Goal: Contribute content: Contribute content

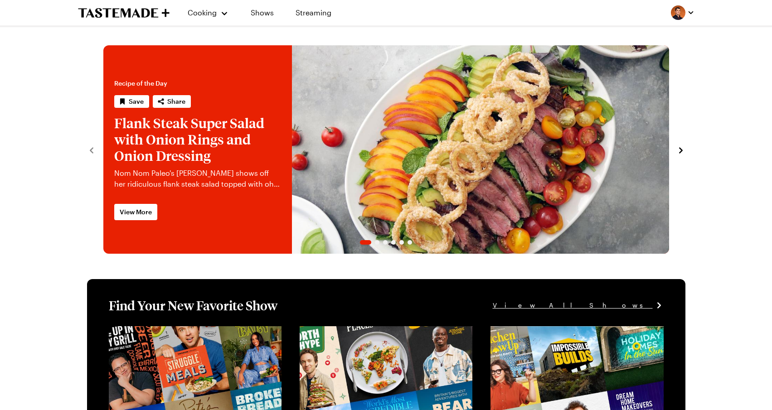
click at [680, 10] on img "button" at bounding box center [678, 12] width 15 height 15
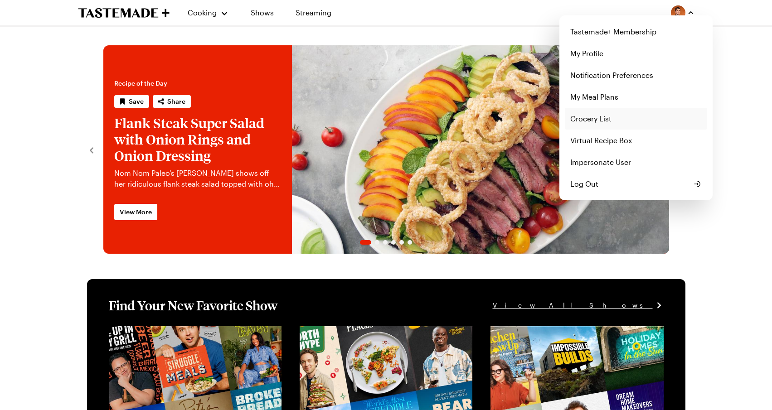
click at [625, 112] on link "Grocery List" at bounding box center [636, 119] width 142 height 22
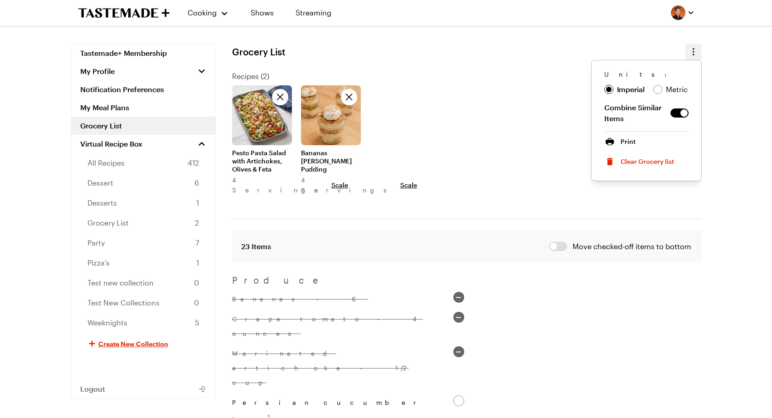
click at [698, 45] on button "button" at bounding box center [694, 52] width 16 height 16
click at [625, 139] on span "Print" at bounding box center [628, 141] width 15 height 9
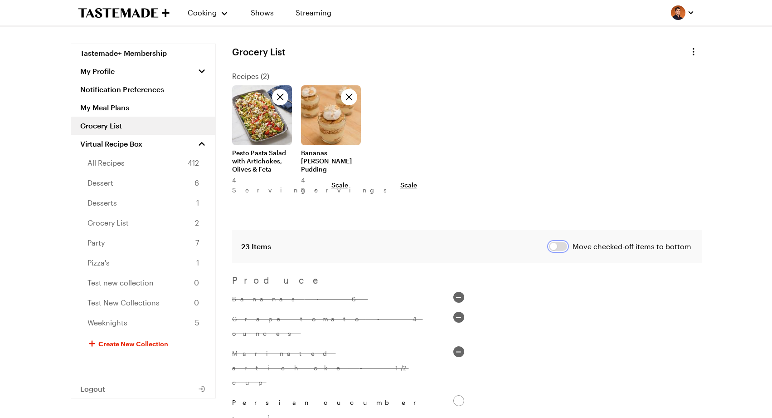
click at [558, 242] on button "button" at bounding box center [558, 246] width 18 height 9
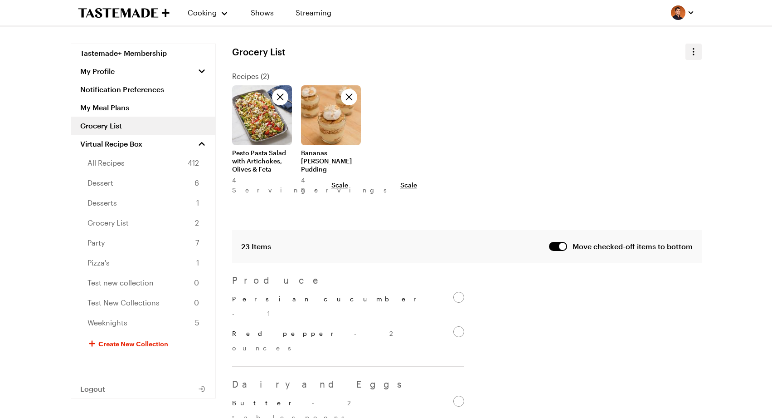
click at [697, 50] on icon "button" at bounding box center [693, 51] width 11 height 11
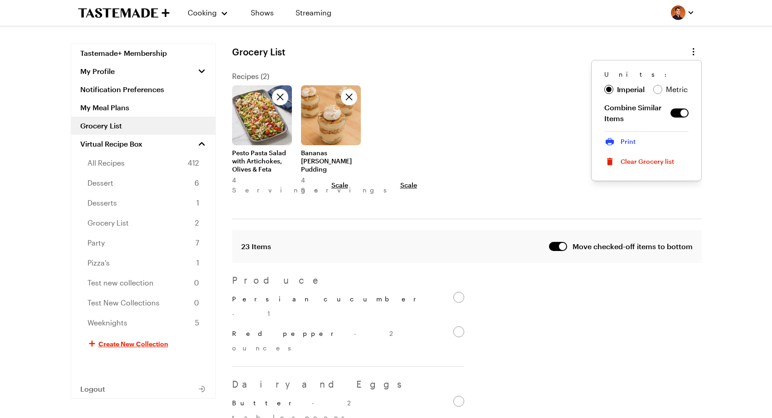
click at [646, 139] on button "Print" at bounding box center [647, 141] width 84 height 20
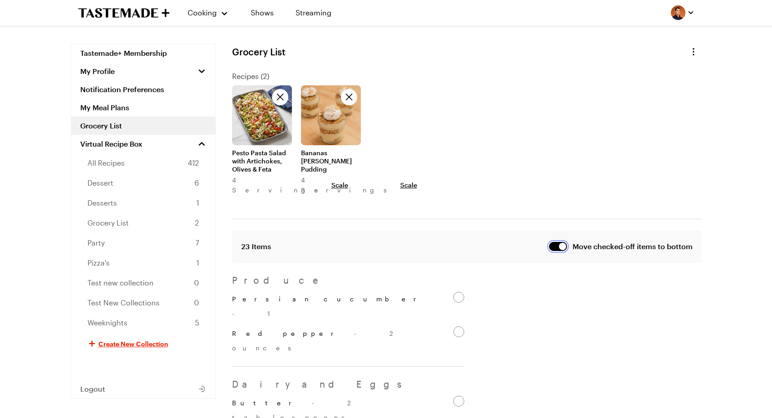
click at [562, 242] on button "button" at bounding box center [558, 246] width 18 height 9
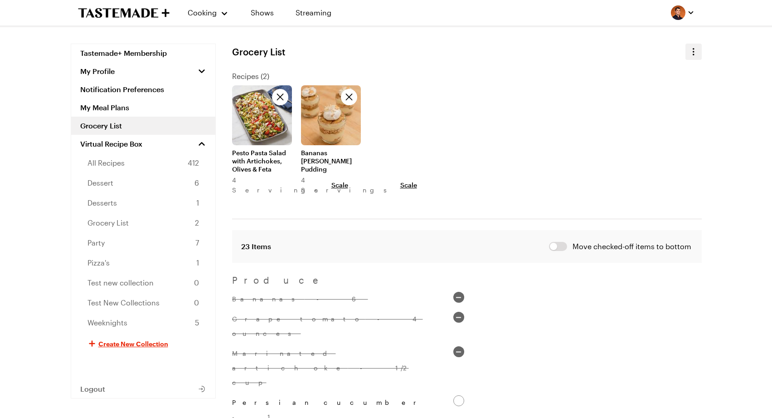
click at [696, 53] on icon "button" at bounding box center [693, 51] width 11 height 11
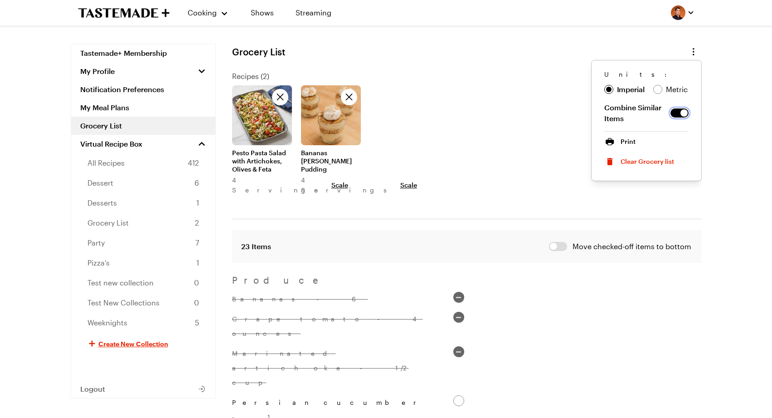
click at [680, 110] on button "button" at bounding box center [680, 112] width 18 height 9
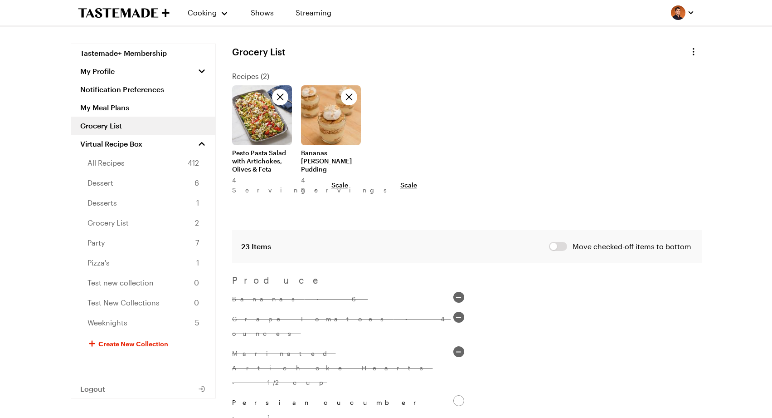
click at [460, 292] on input "Bananas - 6" at bounding box center [459, 297] width 11 height 11
checkbox input "false"
click at [459, 312] on input "Grape Tomatoes - 4 ounces" at bounding box center [459, 317] width 11 height 11
checkbox input "false"
click at [458, 346] on input "Marinated Artichoke Hearts - 1/2 cup" at bounding box center [459, 351] width 11 height 11
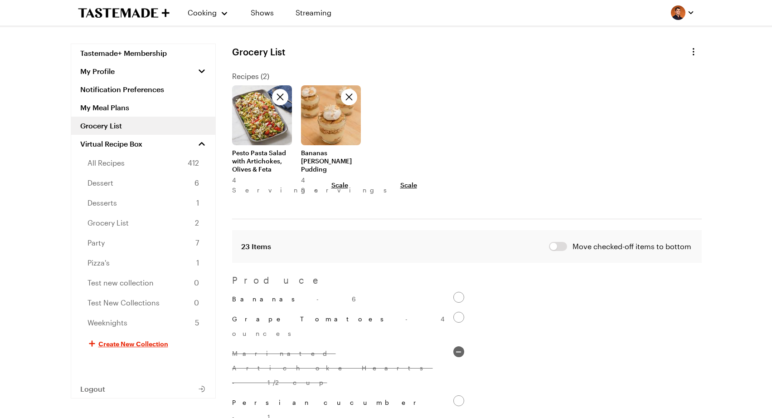
checkbox input "false"
click at [693, 50] on icon "button" at bounding box center [693, 51] width 11 height 11
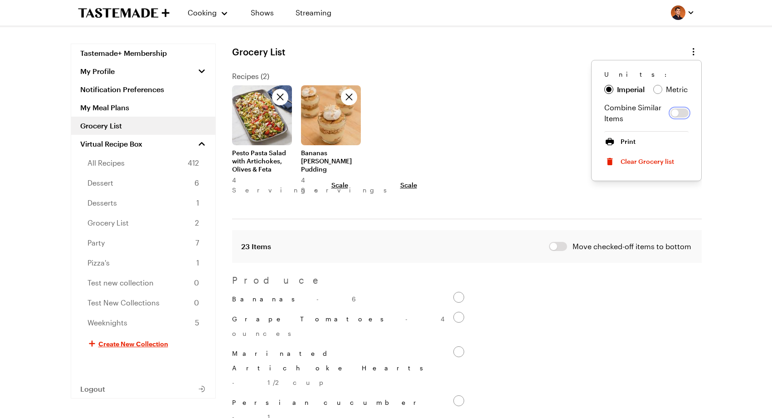
click at [681, 114] on button "button" at bounding box center [680, 112] width 18 height 9
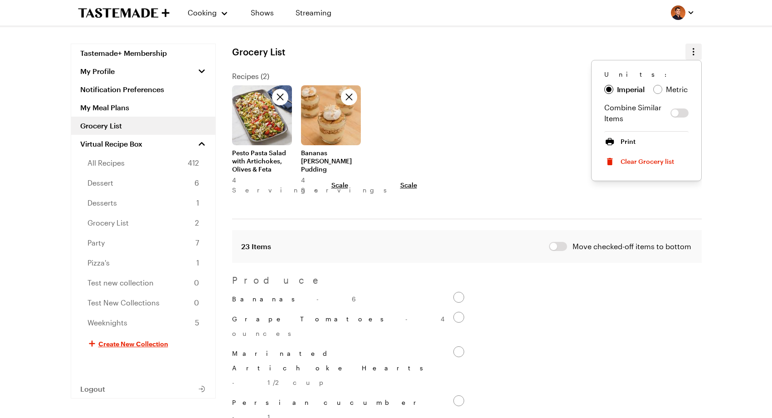
click at [697, 55] on icon "button" at bounding box center [693, 51] width 11 height 11
click at [630, 141] on span "Print" at bounding box center [628, 141] width 15 height 9
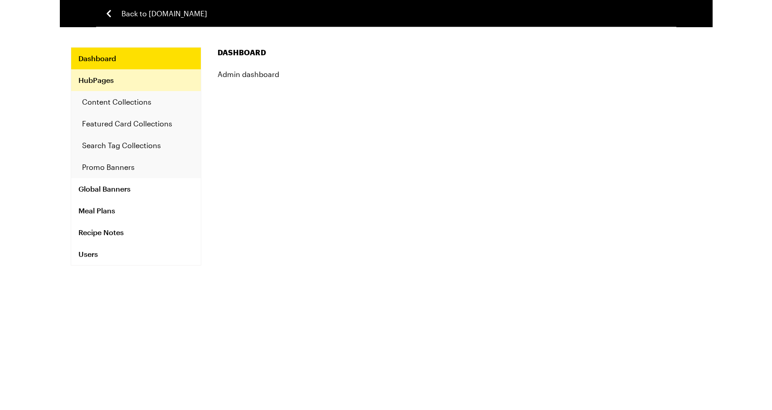
click at [166, 89] on link "HubPages" at bounding box center [136, 80] width 130 height 22
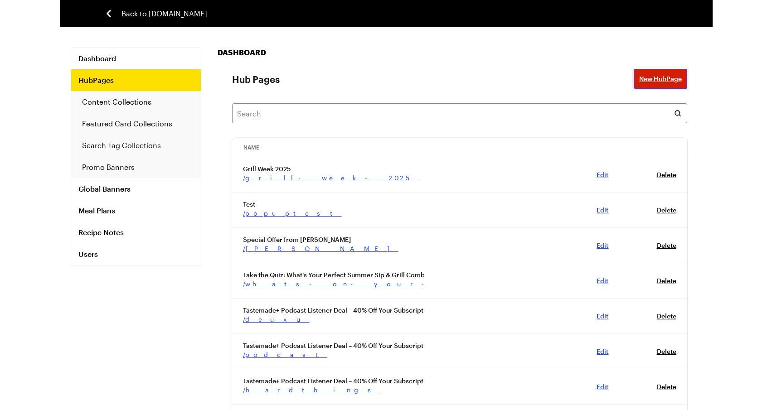
click at [665, 76] on span "New HubPage" at bounding box center [660, 78] width 43 height 9
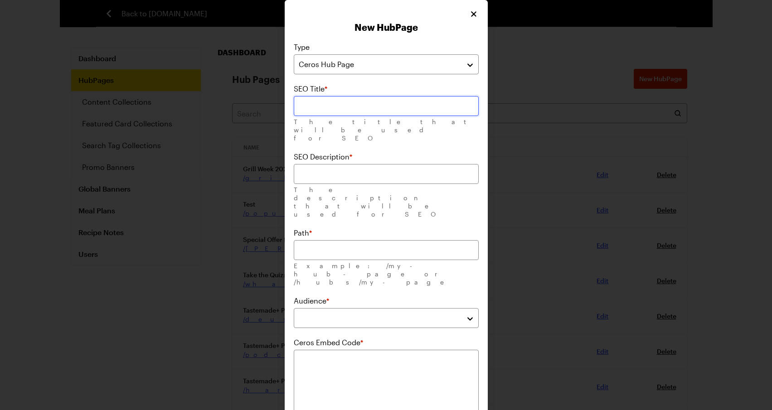
click at [416, 107] on input "text" at bounding box center [386, 106] width 185 height 20
paste input "Meet Your Audible Match"
type input "Meet Your Audible Match"
click at [399, 164] on input "text" at bounding box center [386, 174] width 185 height 20
paste input "Ready to find "the one"? Take our quiz to find your perfect Audible romance mat…"
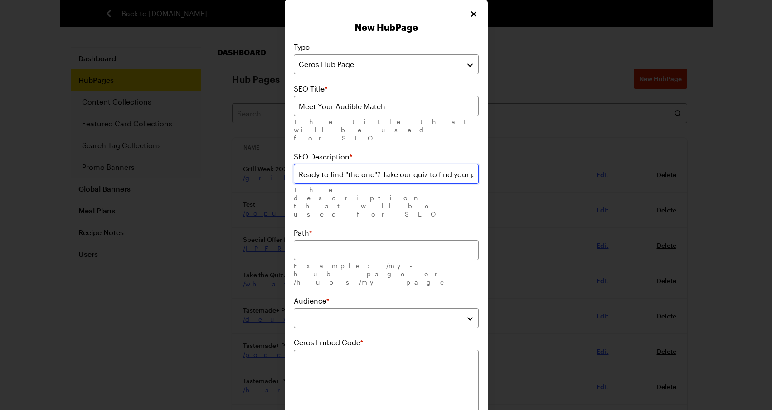
scroll to position [0, 106]
type input "Ready to find "the one"? Take our quiz to find your perfect Audible romance mat…"
click at [393, 240] on input "text" at bounding box center [386, 250] width 185 height 20
paste input "meet-your-audible match"
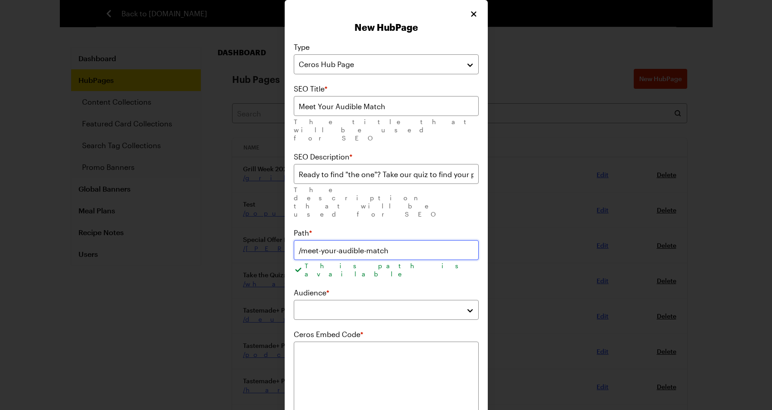
type input "/meet-your-audible-match"
click at [395, 232] on div "Type Ceros Hub Page SEO Title * Meet Your Audible Match The title that will be …" at bounding box center [386, 291] width 185 height 498
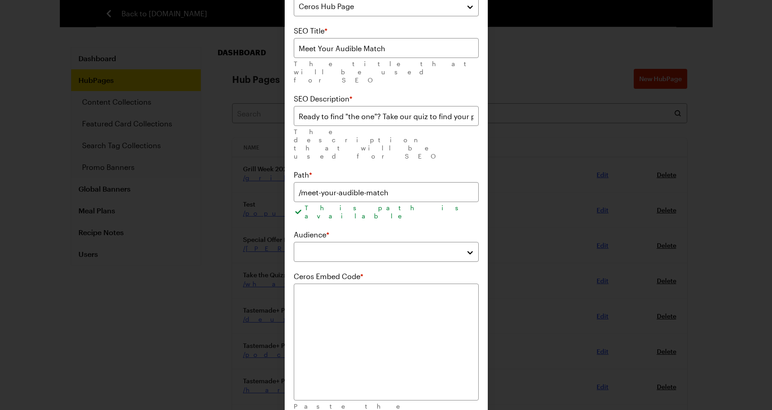
scroll to position [62, 0]
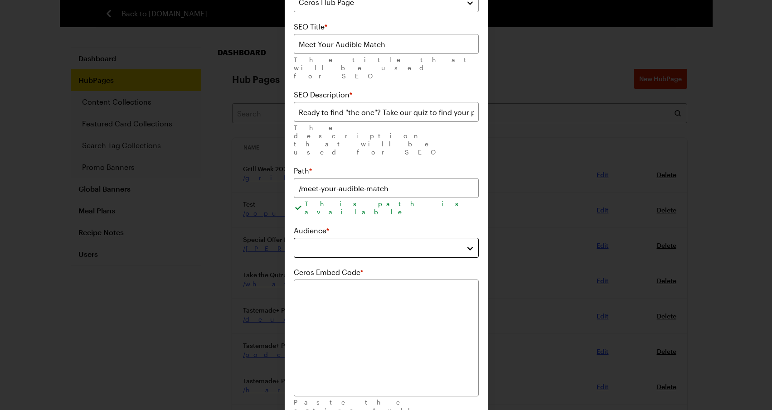
click at [416, 238] on button "button" at bounding box center [386, 248] width 185 height 20
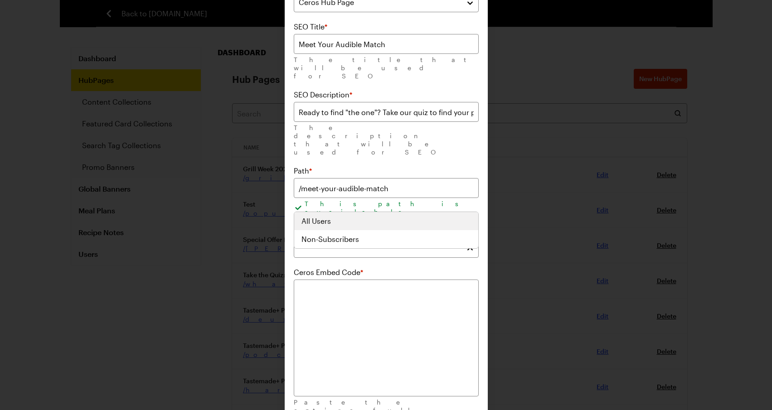
click at [408, 221] on div "All Users" at bounding box center [387, 221] width 170 height 11
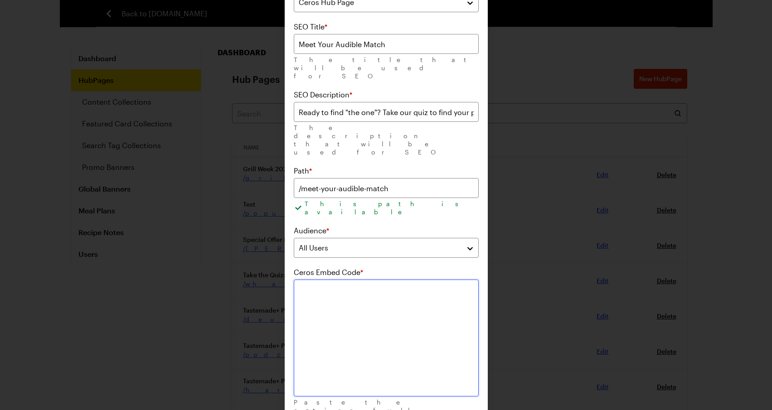
click at [396, 280] on textarea at bounding box center [386, 338] width 185 height 117
paste textarea "https://view.ceros.com/tastemade/meet-your-audible-match"
type textarea "https://view.ceros.com/tastemade/meet-your-audible-match"
type textarea "x"
paste textarea "<div style='position: relative;width: auto;padding: 0 0 398.96%;height: 0;top: …"
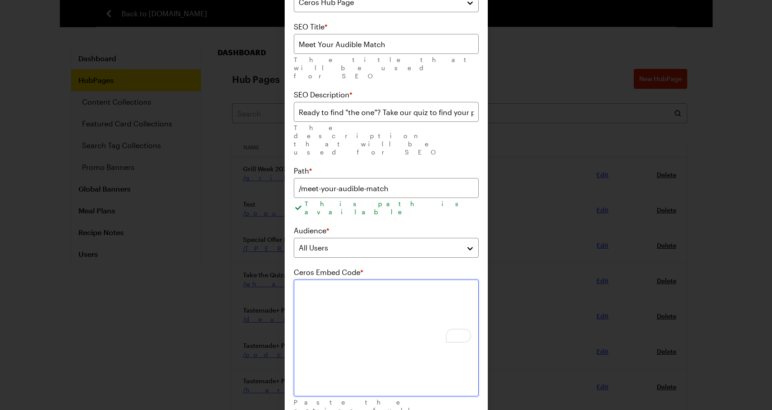
type textarea "<div style='position: relative;width: auto;padding: 0 0 398.96%;height: 0;top: …"
type textarea "x"
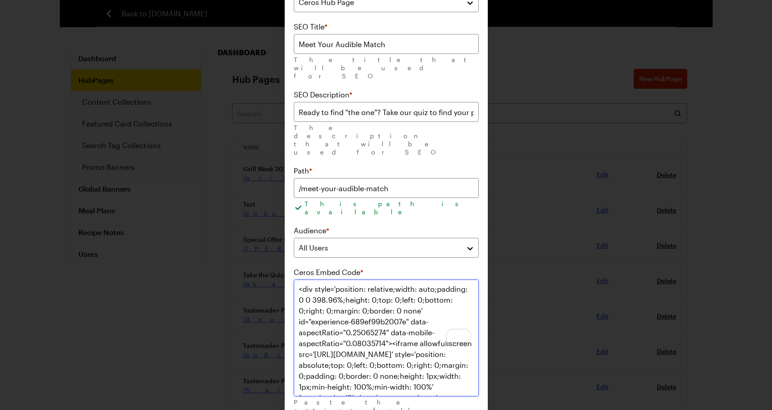
scroll to position [82, 0]
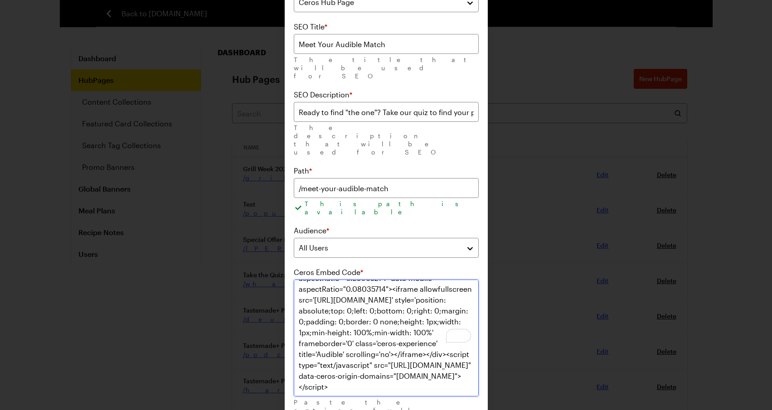
type textarea "<div style='position: relative;width: auto;padding: 0 0 398.96%;height: 0;top: …"
type textarea "x"
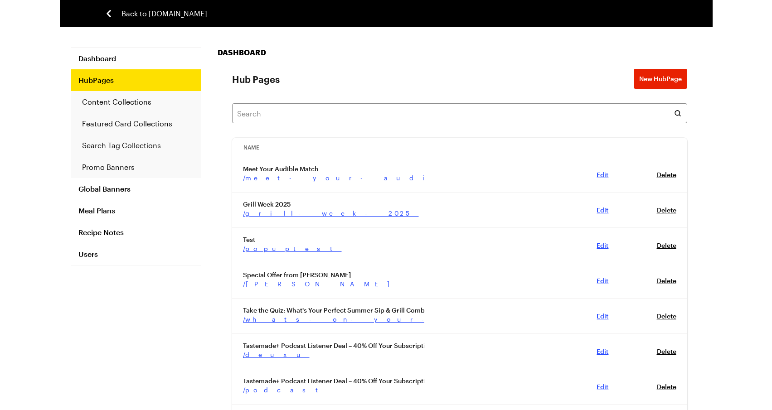
click at [599, 173] on link "Edit , db93242c-628d-463b-a188-6d2a8e29f61e" at bounding box center [603, 175] width 12 height 8
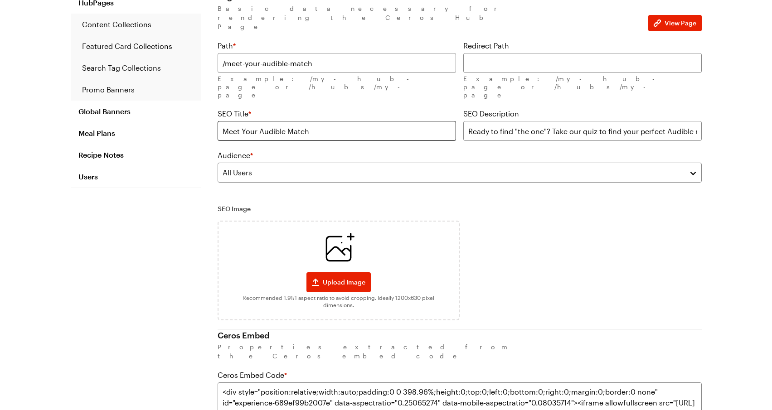
scroll to position [91, 0]
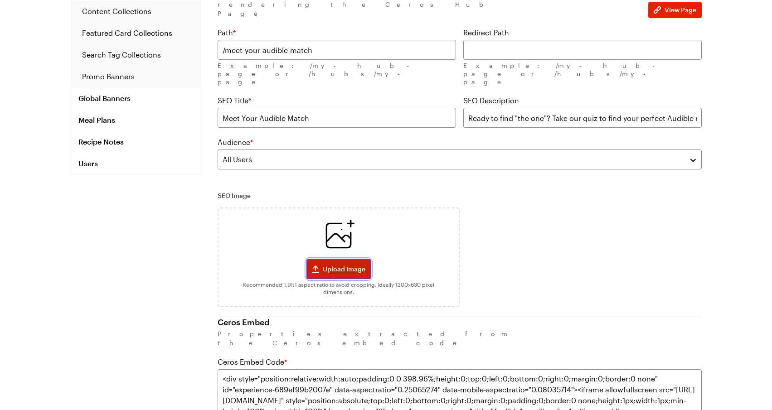
click at [356, 265] on span "Upload Image" at bounding box center [344, 269] width 43 height 9
type textarea "x"
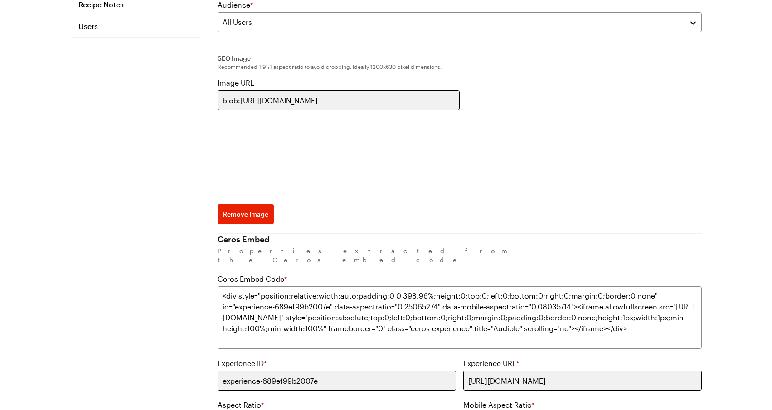
scroll to position [283, 0]
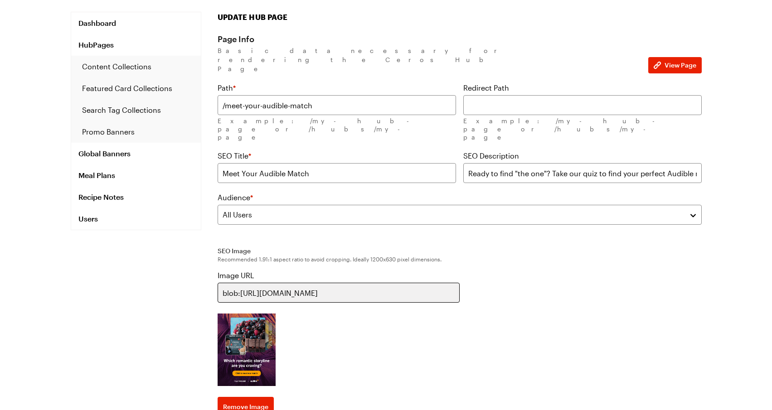
scroll to position [0, 0]
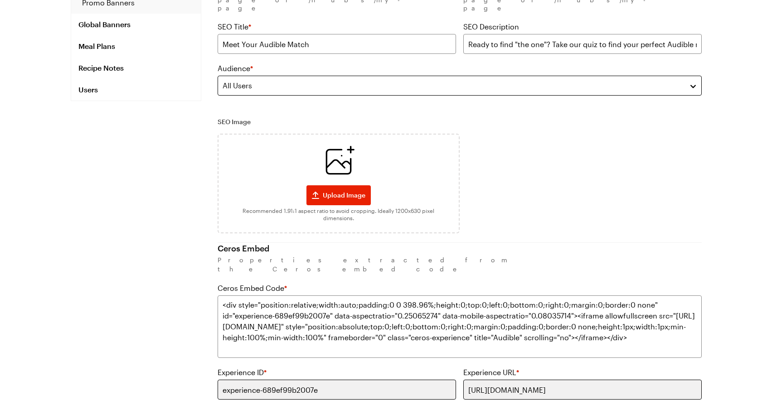
scroll to position [203, 0]
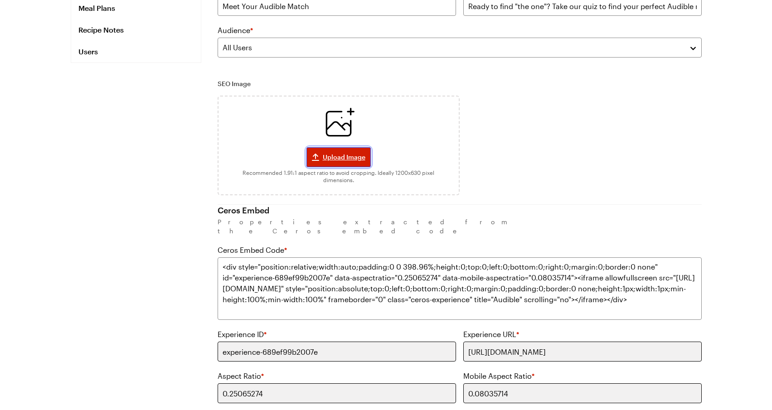
click at [348, 153] on span "Upload Image" at bounding box center [344, 157] width 43 height 9
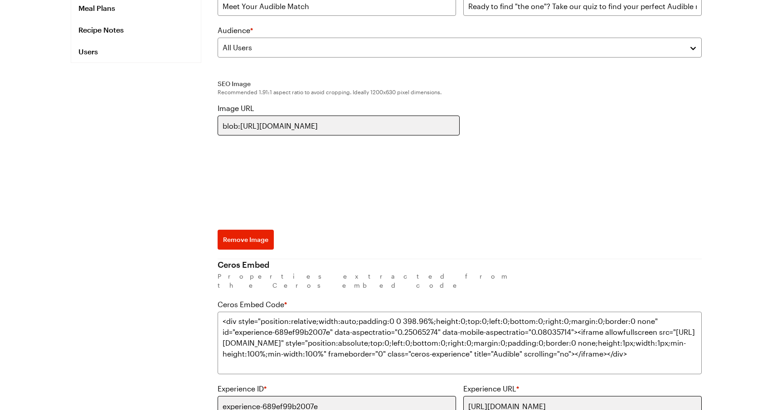
scroll to position [283, 0]
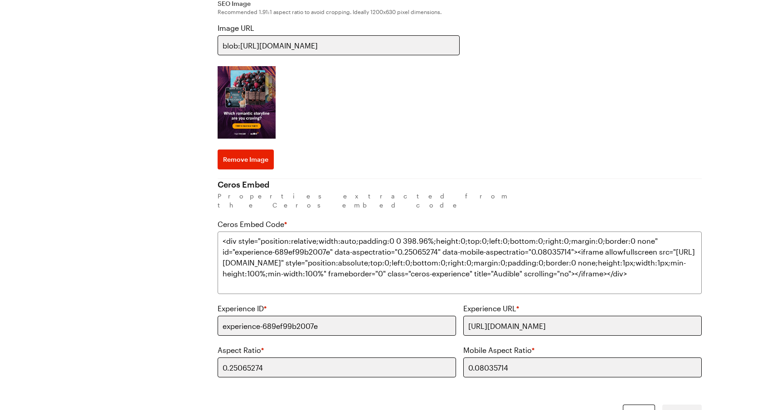
click at [417, 125] on div "Image URL blob:[URL][DOMAIN_NAME] Remove Image" at bounding box center [339, 96] width 242 height 147
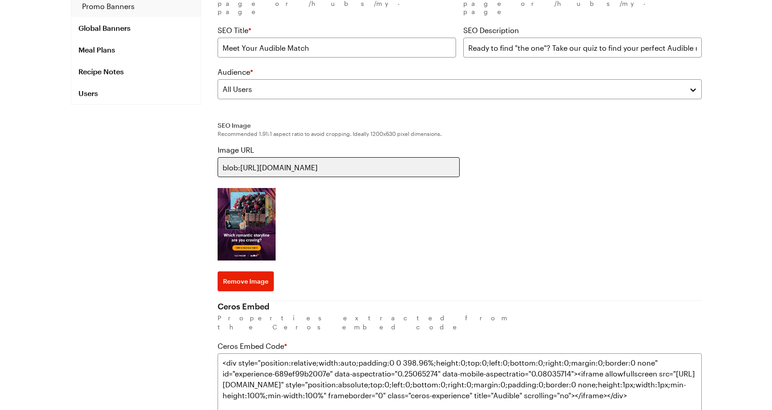
scroll to position [156, 0]
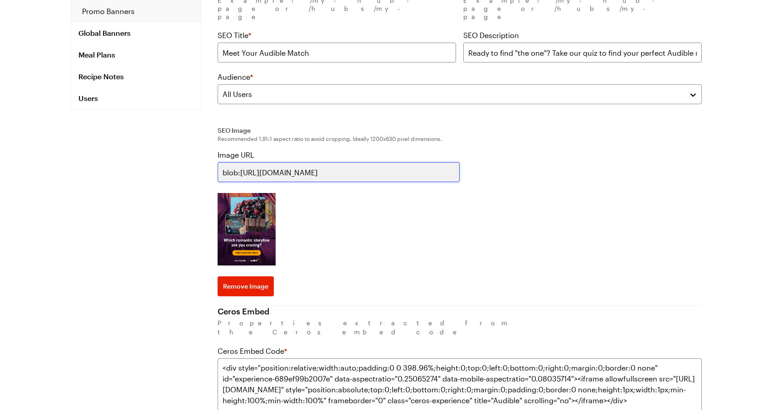
click at [241, 162] on input "blob:[URL][DOMAIN_NAME]" at bounding box center [339, 172] width 242 height 20
click at [256, 162] on input "blob:[URL][DOMAIN_NAME]" at bounding box center [339, 172] width 242 height 20
click at [386, 232] on div "Image URL blob:[URL][DOMAIN_NAME] Remove Image" at bounding box center [339, 223] width 242 height 147
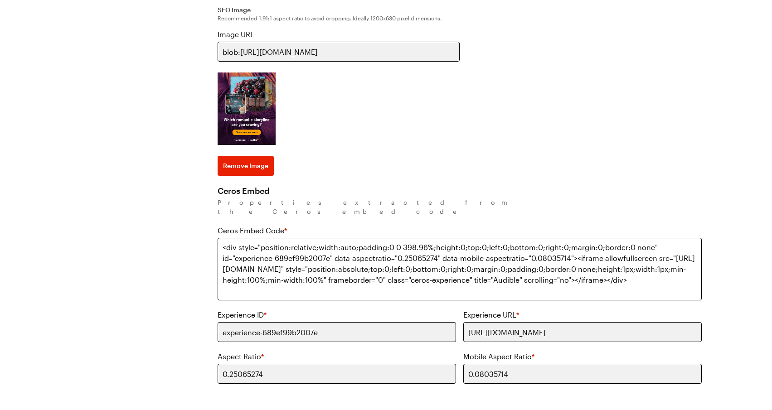
scroll to position [279, 0]
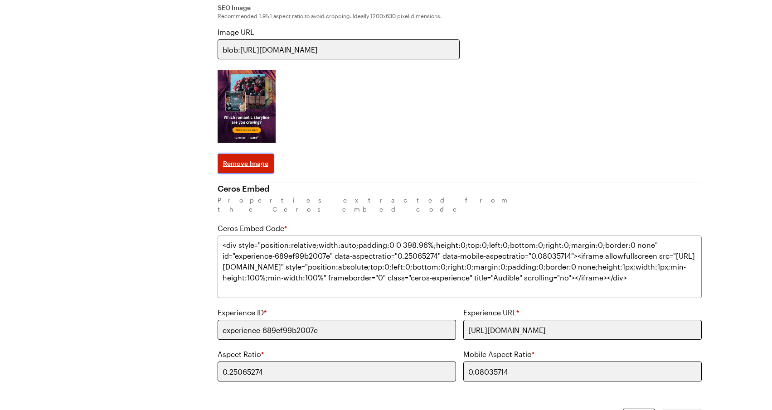
click at [240, 159] on span "Remove Image" at bounding box center [245, 163] width 45 height 9
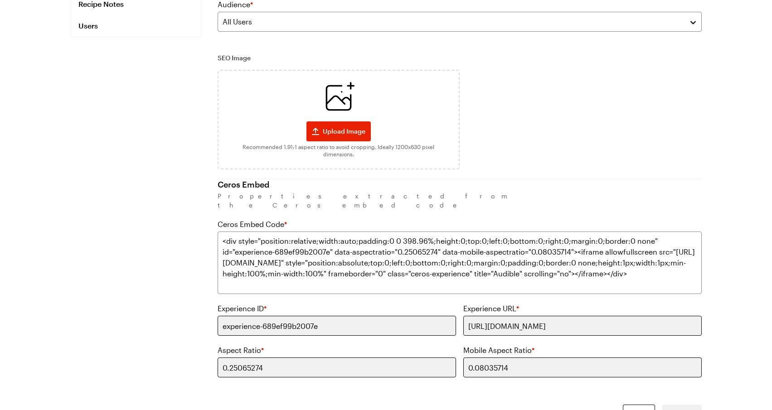
click at [311, 136] on div "Page Info Basic data necessary for rendering the Ceros Hub Page View Page Path …" at bounding box center [460, 118] width 484 height 556
click at [350, 127] on span "Upload Image" at bounding box center [344, 131] width 43 height 9
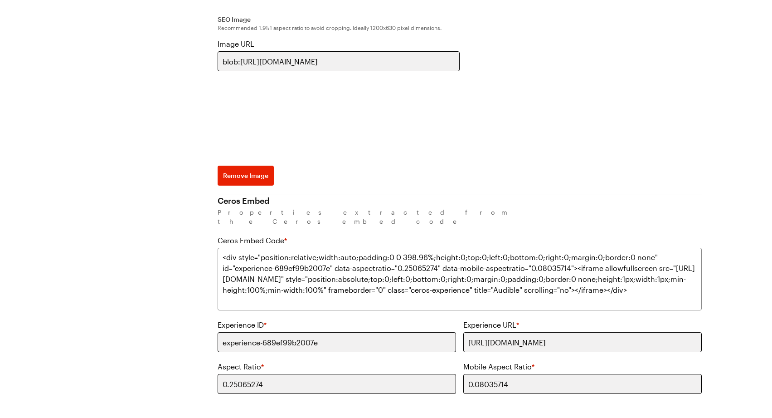
scroll to position [276, 0]
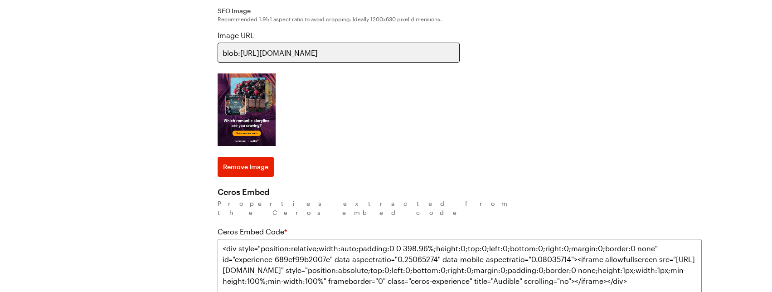
type textarea "x"
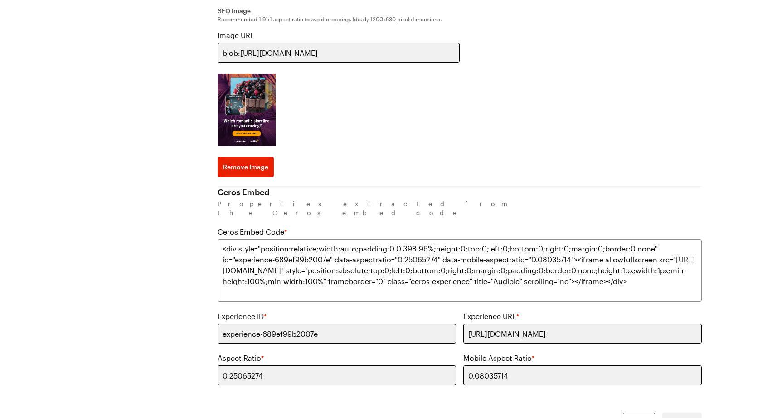
scroll to position [0, 0]
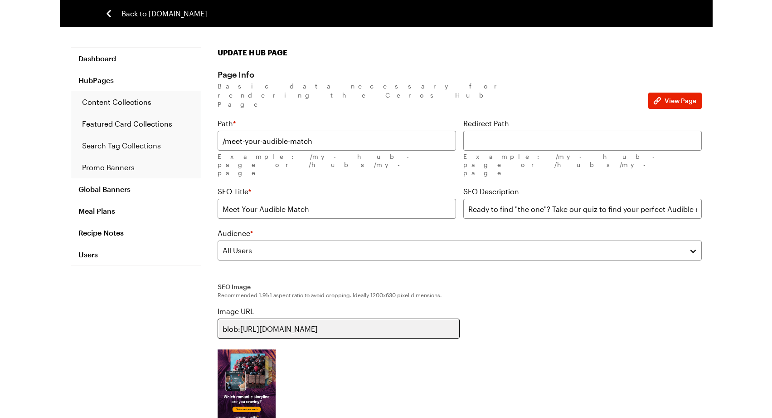
click at [185, 11] on span "Back to Tastemade.com" at bounding box center [165, 13] width 86 height 11
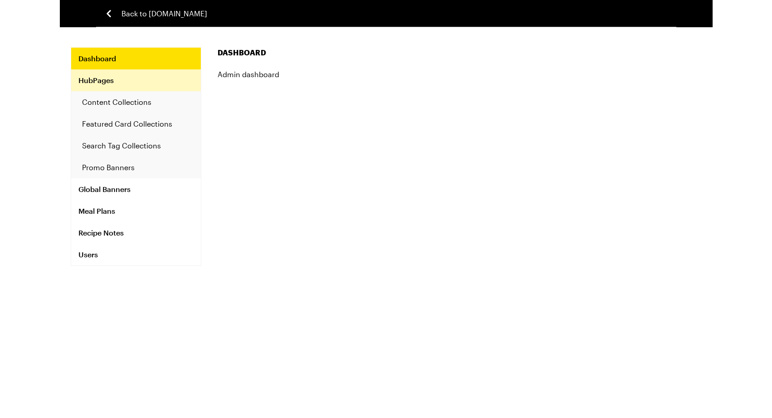
click at [127, 79] on link "HubPages" at bounding box center [136, 80] width 130 height 22
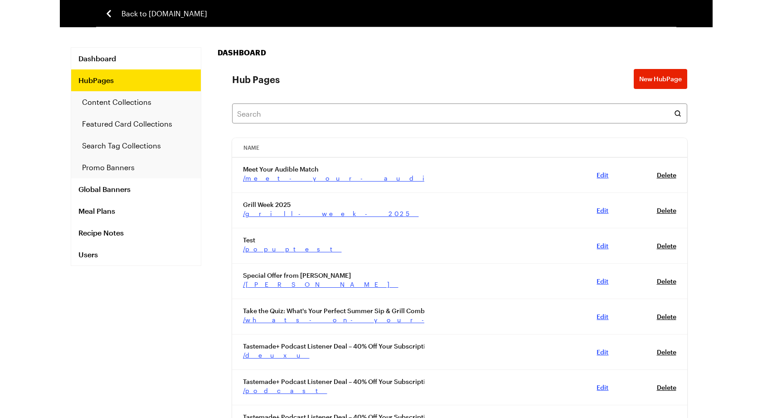
click at [601, 179] on td "Edit , db93242c-628d-463b-a188-6d2a8e29f61e" at bounding box center [592, 174] width 55 height 35
click at [602, 175] on link "Edit , db93242c-628d-463b-a188-6d2a8e29f61e" at bounding box center [603, 175] width 12 height 8
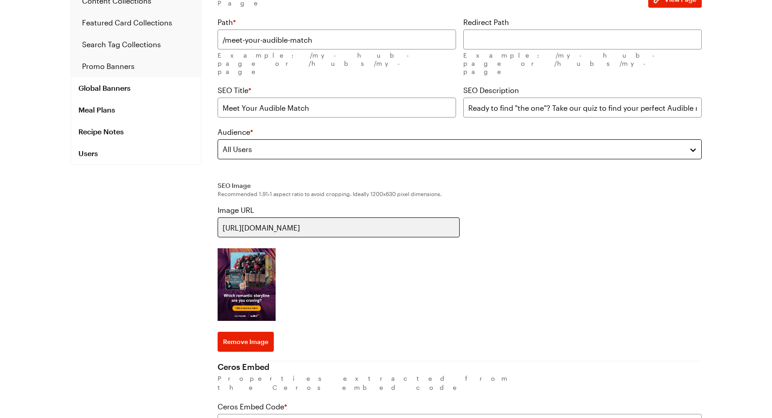
scroll to position [109, 0]
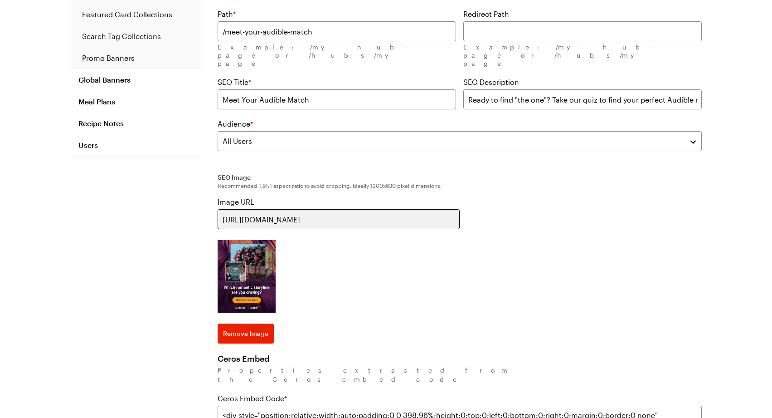
click at [414, 182] on p "Recommended 1.91:1 aspect ratio to avoid cropping. Ideally 1200x630 pixel dimen…" at bounding box center [460, 185] width 484 height 7
copy p "Recommended 1.91:1 aspect ratio to avoid cropping. Ideally 1200x630 pixel dimen…"
click at [602, 196] on div "Image URL [URL][DOMAIN_NAME] Remove Image" at bounding box center [460, 269] width 484 height 147
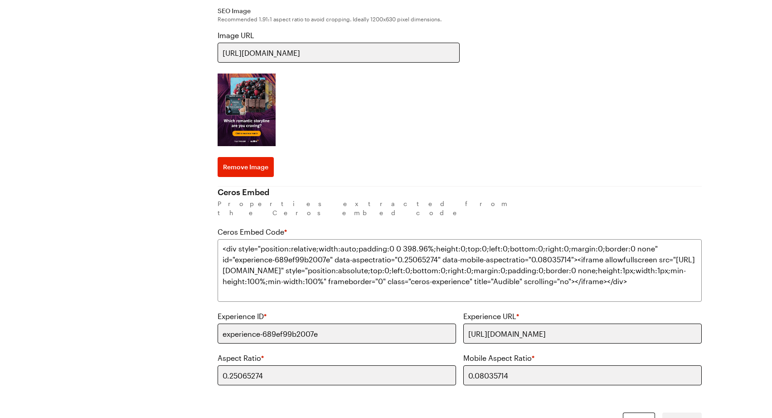
scroll to position [0, 0]
